Goal: Information Seeking & Learning: Learn about a topic

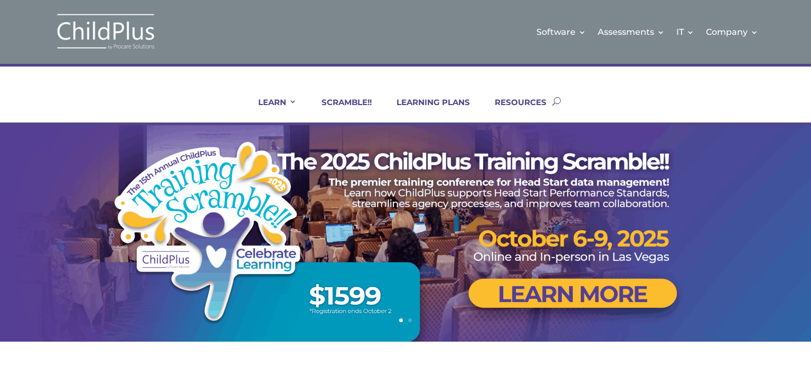
click at [435, 95] on ul "LEARN IN-PERSON Consulting On-site Events Summit Scramble!! ONLINE Courses Cert…" at bounding box center [395, 101] width 313 height 43
click at [444, 100] on link "LEARNING PLANS" at bounding box center [426, 109] width 87 height 25
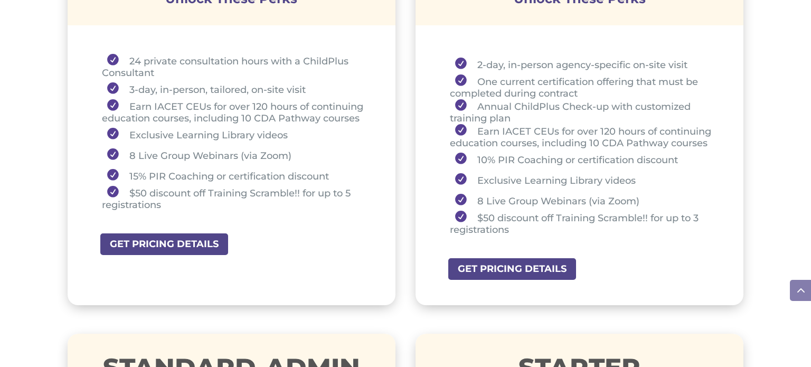
scroll to position [470, 0]
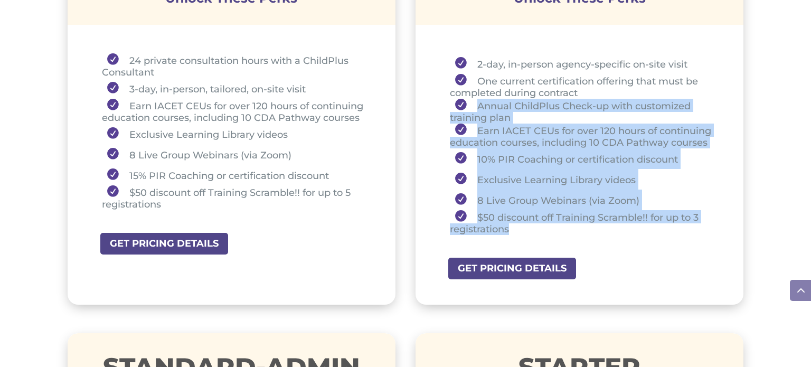
drag, startPoint x: 540, startPoint y: 225, endPoint x: 460, endPoint y: 103, distance: 146.1
click at [460, 103] on ul "2-day, in-person agency-specific on-site visit One current certification offeri…" at bounding box center [579, 148] width 275 height 191
copy ul "Annual ChildPlus Check-up with customized training plan Earn IACET CEUs for ove…"
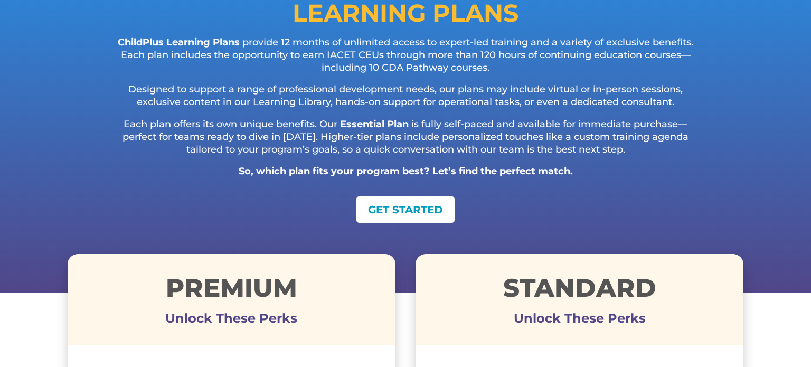
scroll to position [0, 0]
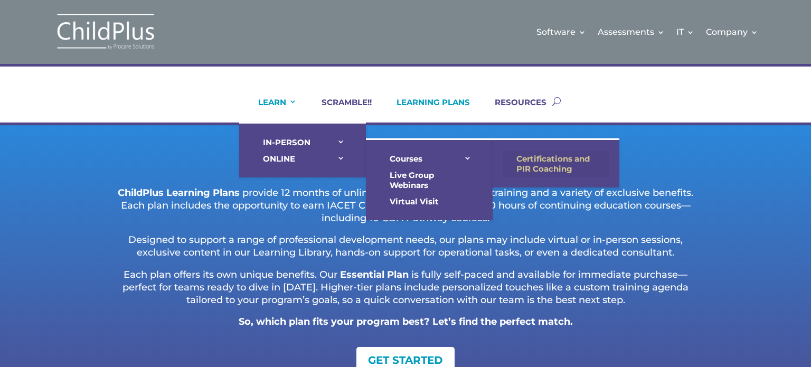
click at [540, 156] on link "Certifications and PIR Coaching" at bounding box center [556, 163] width 106 height 26
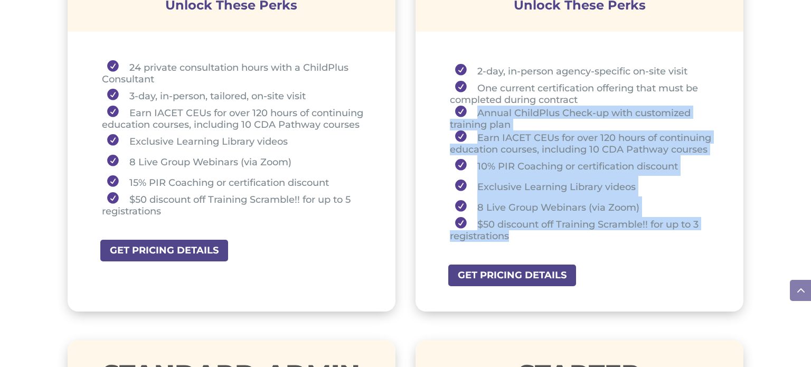
scroll to position [461, 0]
